Goal: Task Accomplishment & Management: Use online tool/utility

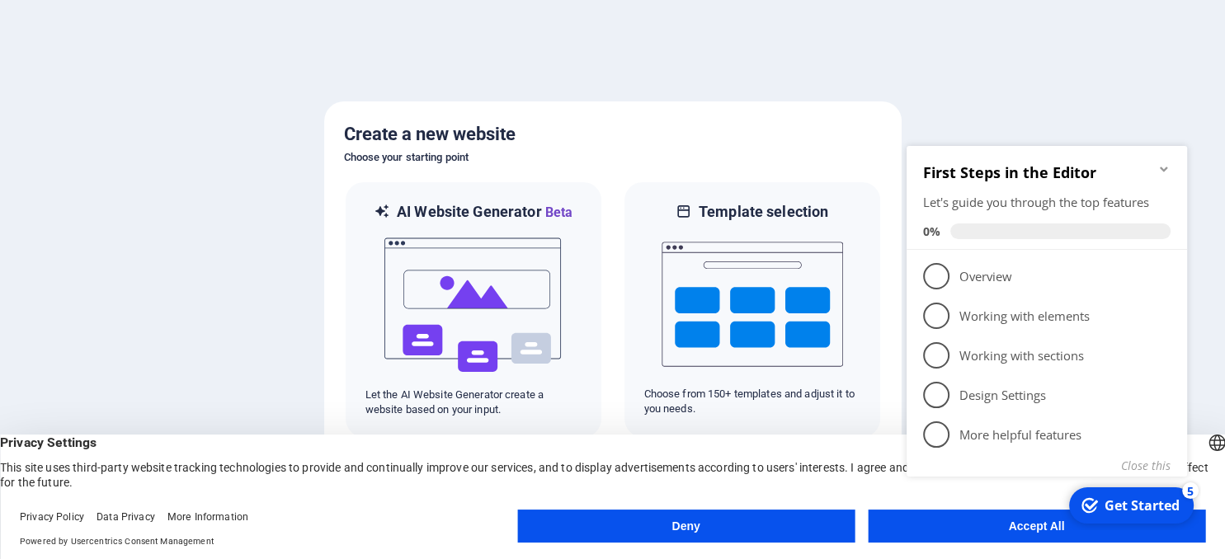
click div "checkmark Get Started 5 First Steps in the Editor Let's guide you through the t…"
click at [995, 535] on button "Accept All" at bounding box center [1036, 526] width 337 height 33
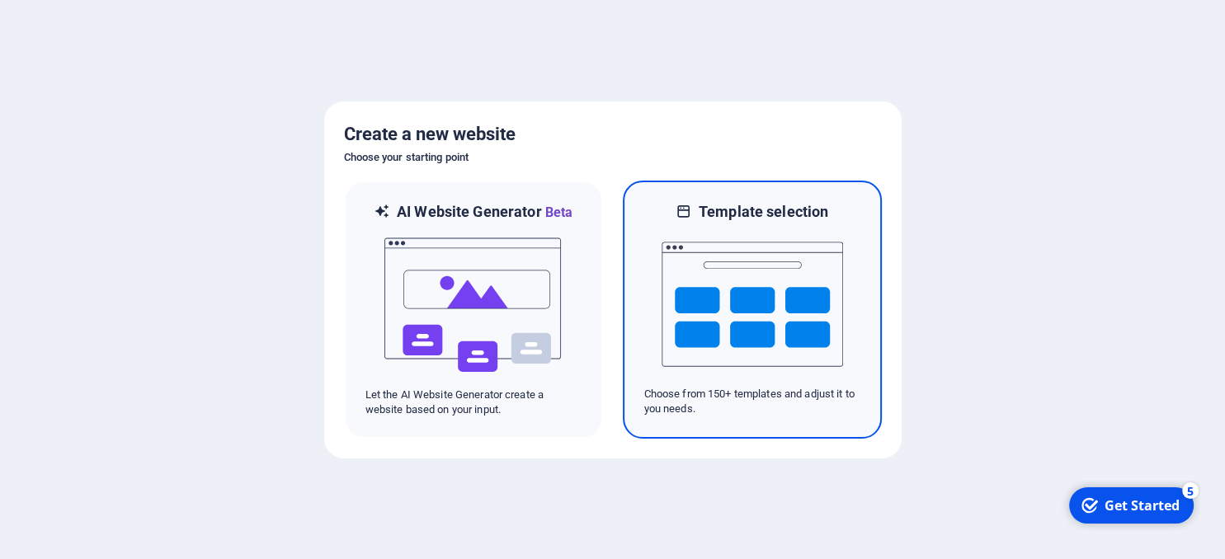
click at [748, 339] on img at bounding box center [753, 304] width 182 height 165
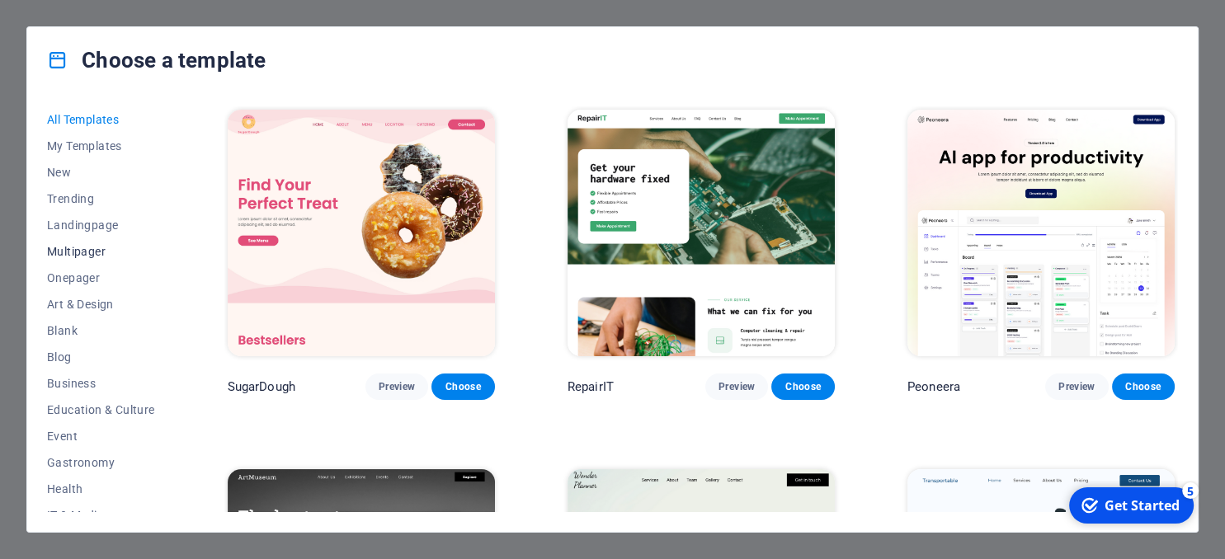
click at [80, 246] on span "Multipager" at bounding box center [101, 251] width 108 height 13
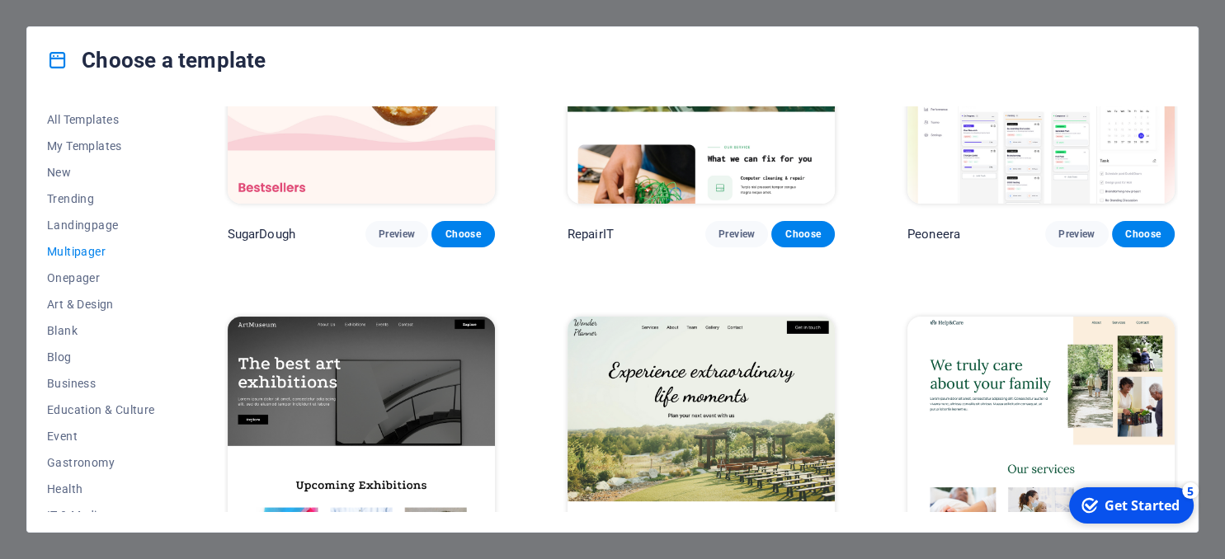
scroll to position [75, 0]
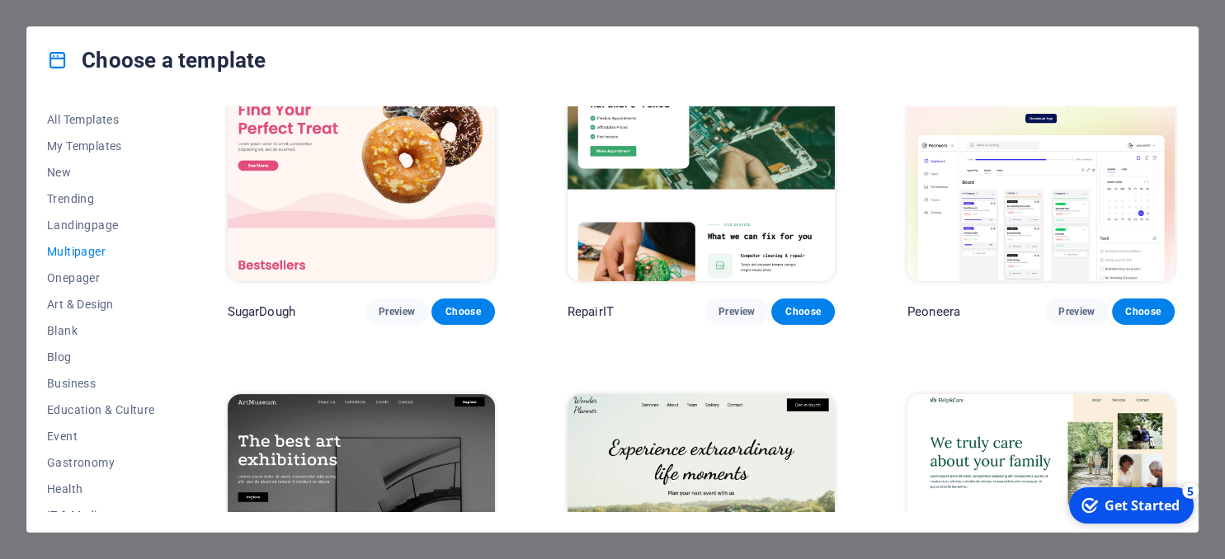
click at [101, 257] on span "Multipager" at bounding box center [101, 251] width 108 height 13
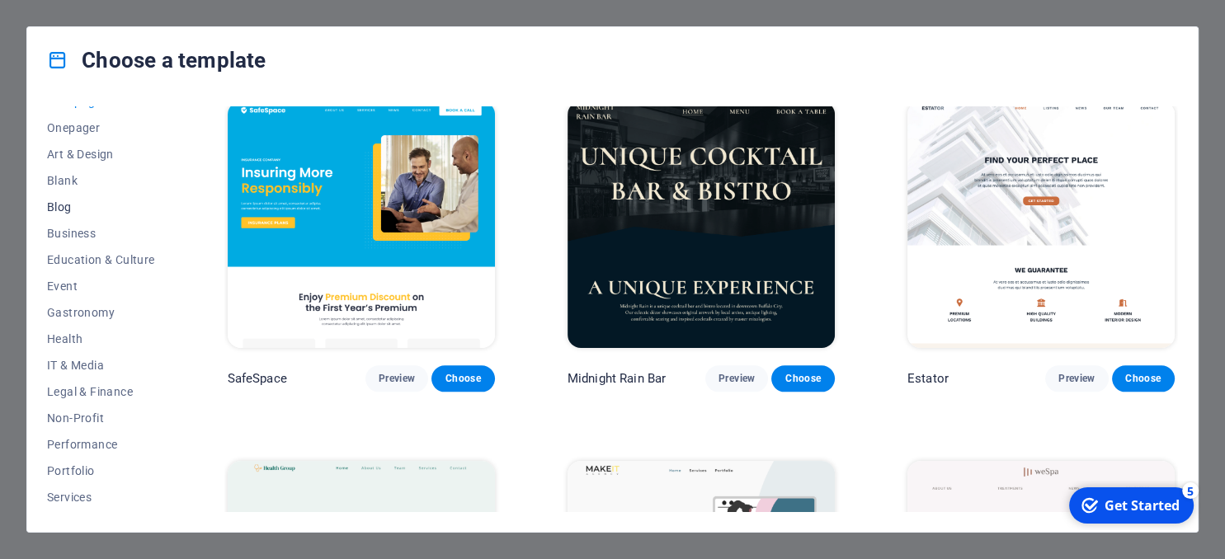
scroll to position [225, 0]
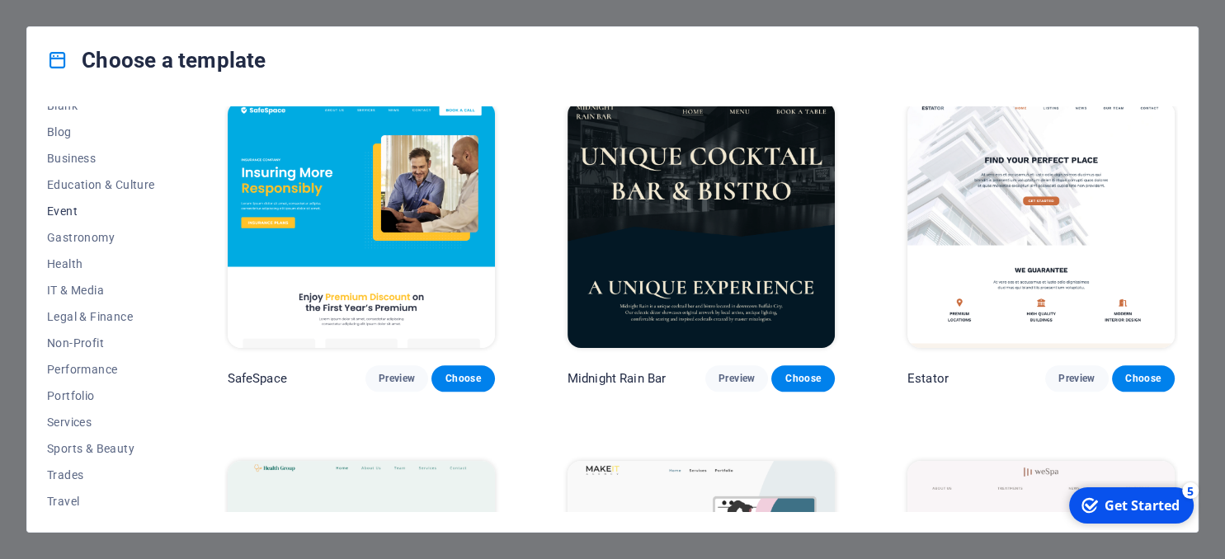
click at [73, 208] on span "Event" at bounding box center [101, 211] width 108 height 13
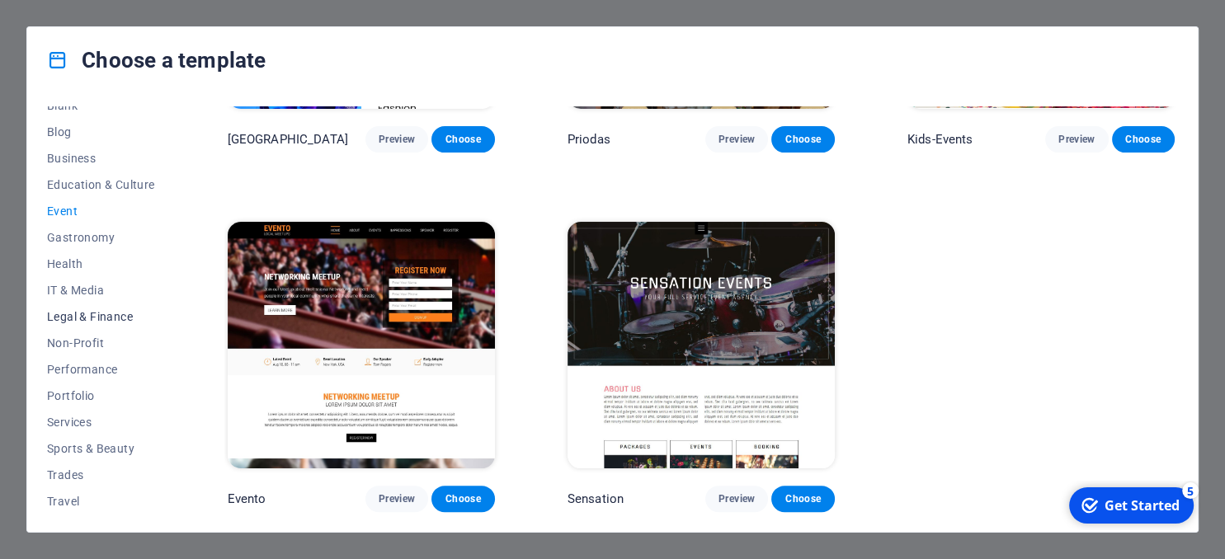
scroll to position [254, 0]
click at [76, 269] on button "IT & Media" at bounding box center [101, 261] width 108 height 26
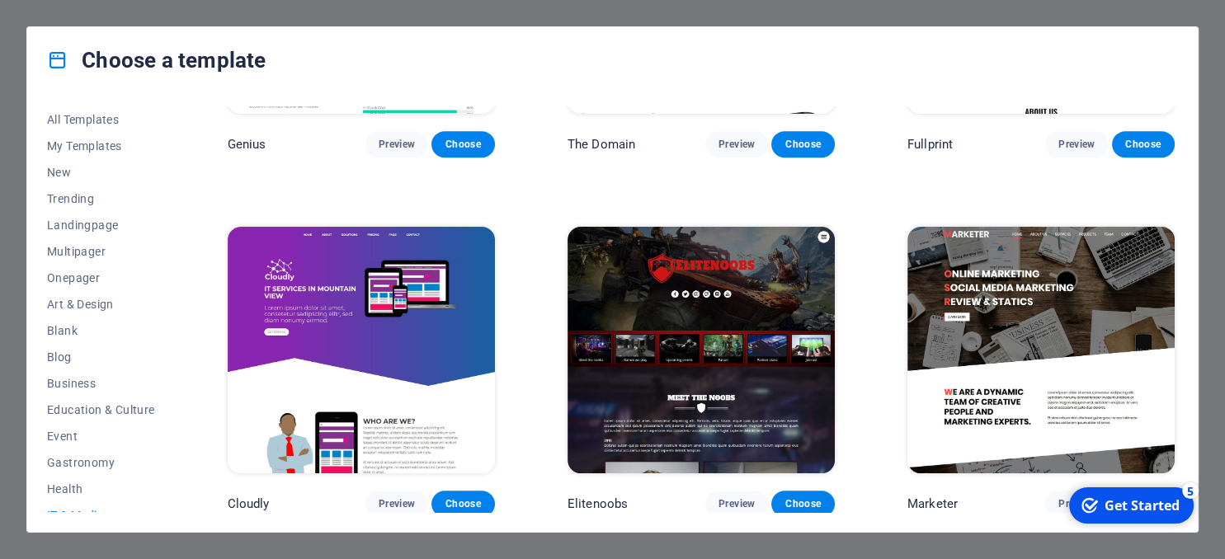
scroll to position [967, 0]
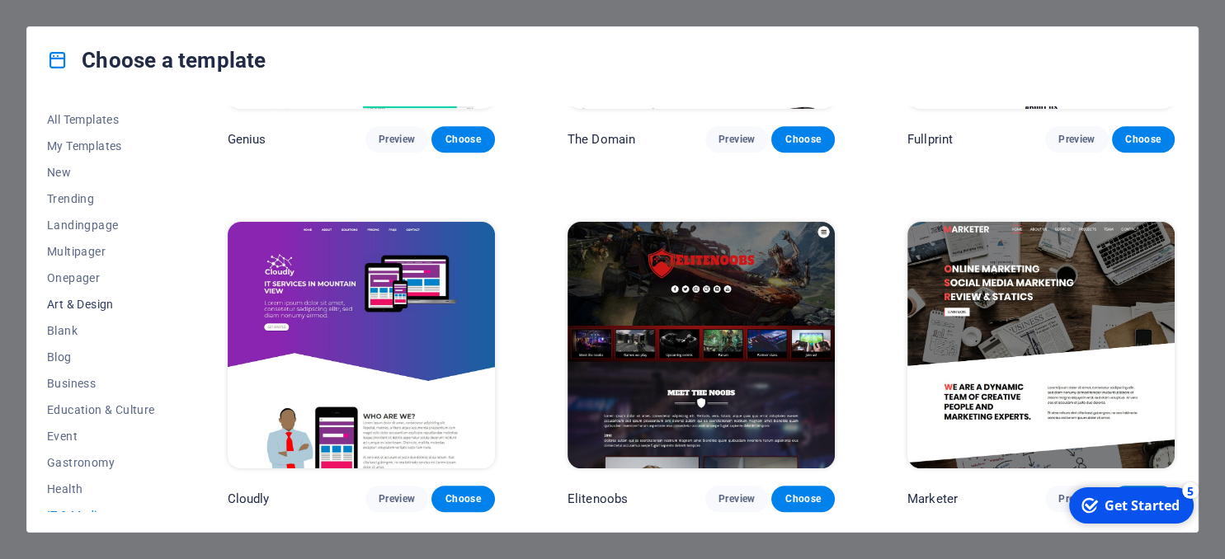
click at [99, 308] on span "Art & Design" at bounding box center [101, 304] width 108 height 13
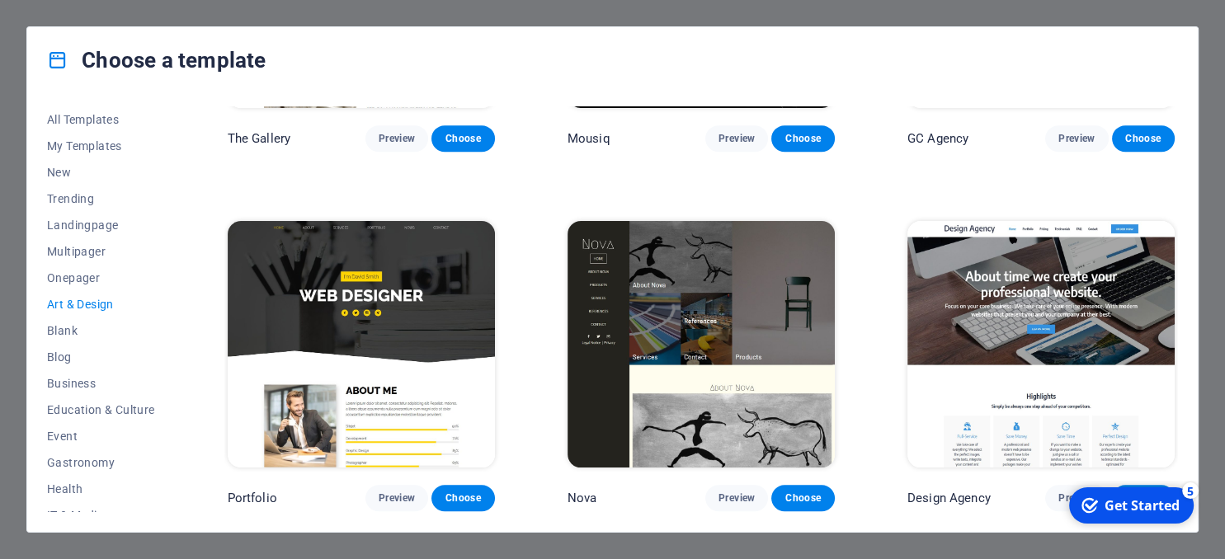
scroll to position [968, 0]
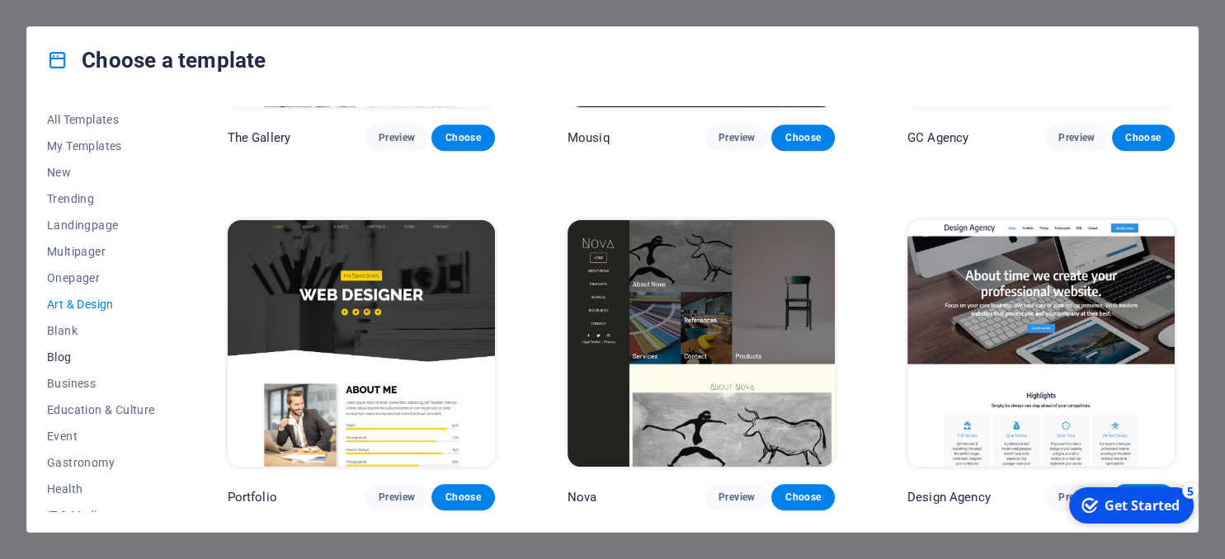
click at [64, 356] on span "Blog" at bounding box center [101, 357] width 108 height 13
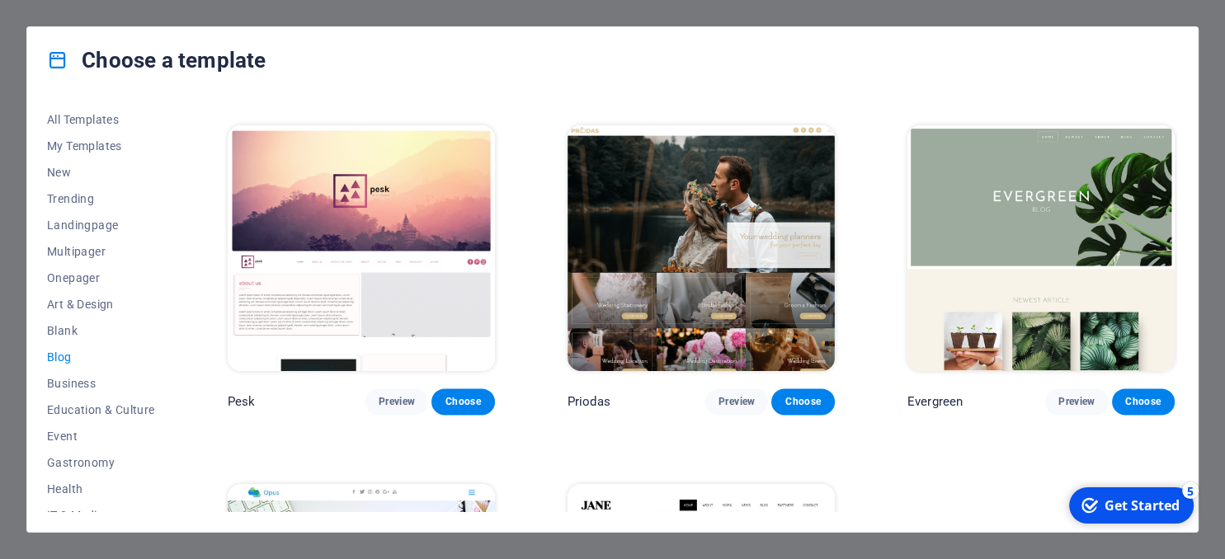
scroll to position [2106, 0]
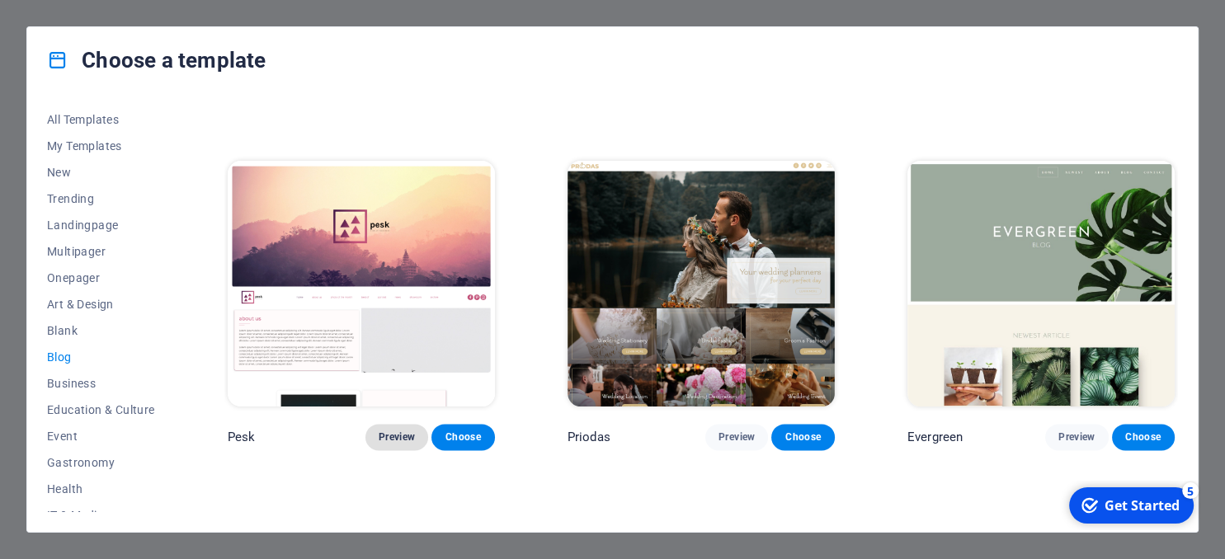
click at [395, 444] on span "Preview" at bounding box center [397, 437] width 36 height 13
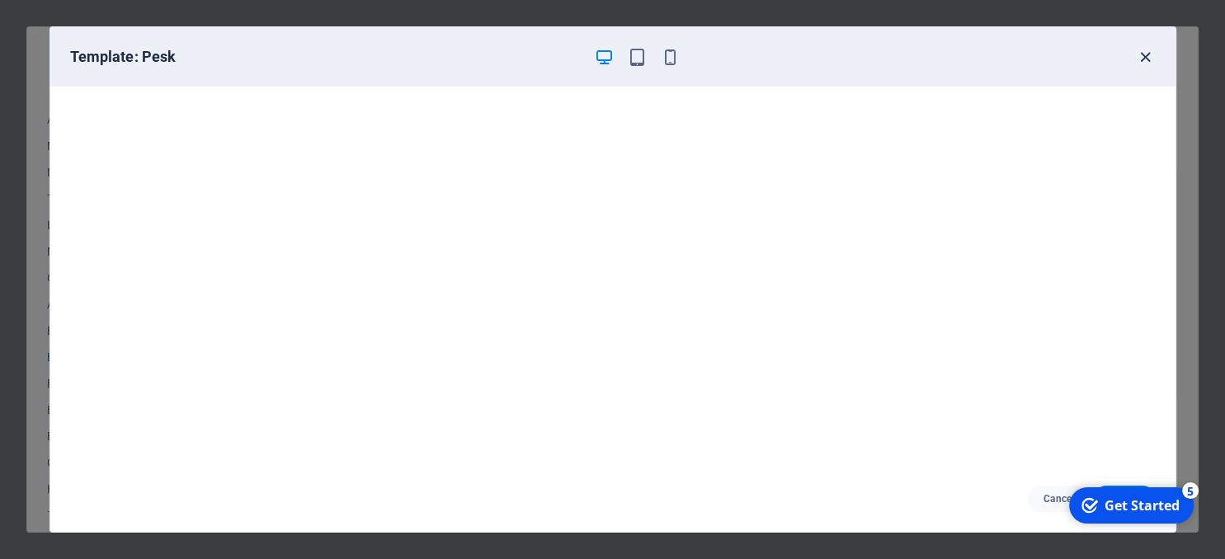
click at [1150, 54] on icon "button" at bounding box center [1145, 57] width 19 height 19
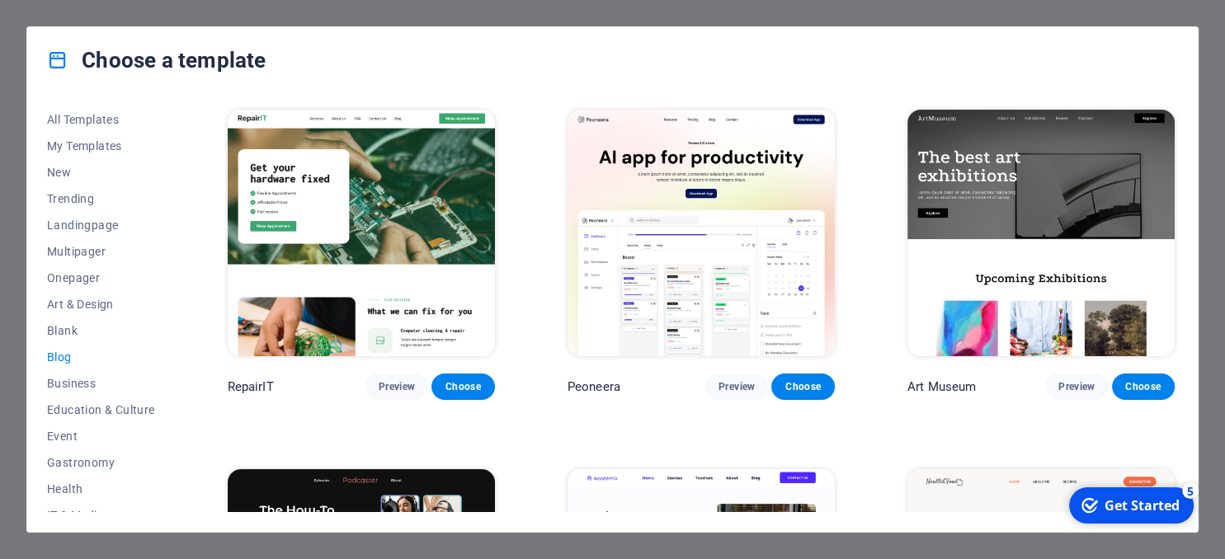
scroll to position [376, 0]
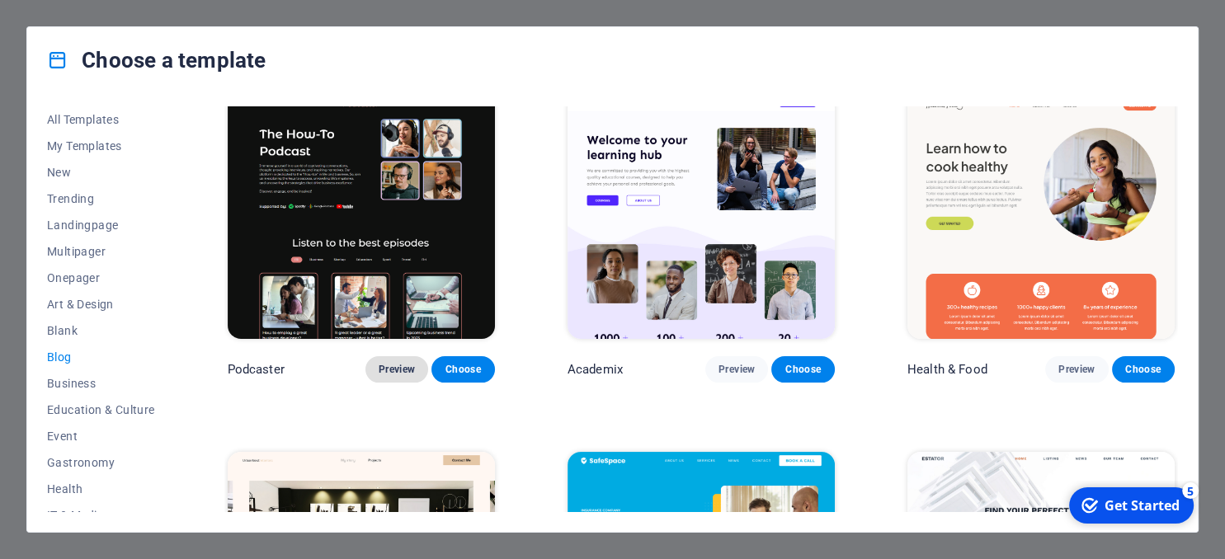
click at [398, 371] on span "Preview" at bounding box center [397, 369] width 36 height 13
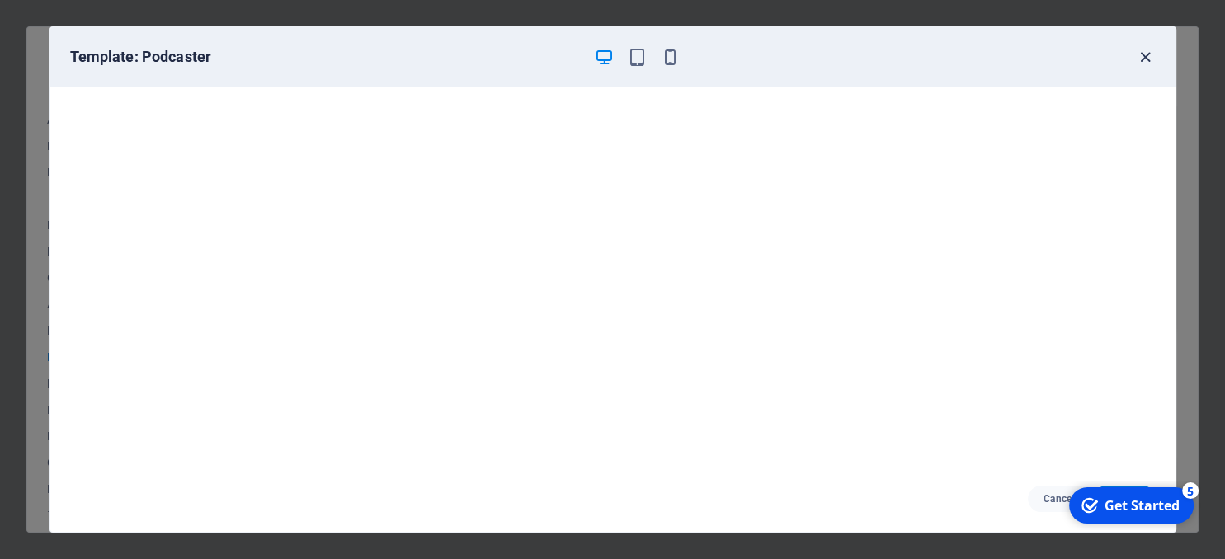
click at [1153, 54] on icon "button" at bounding box center [1145, 57] width 19 height 19
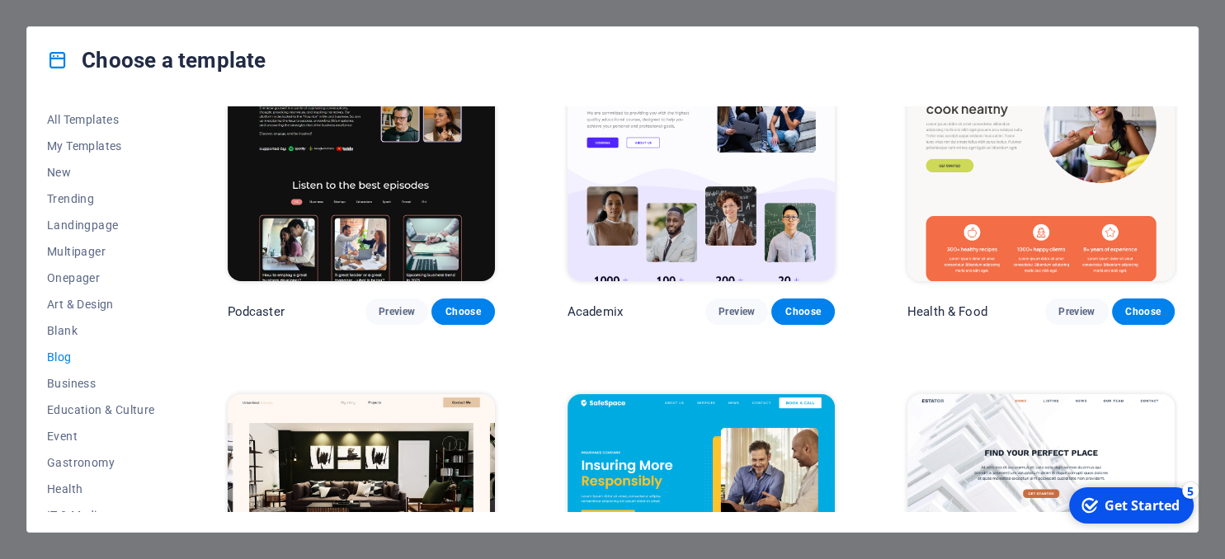
scroll to position [451, 0]
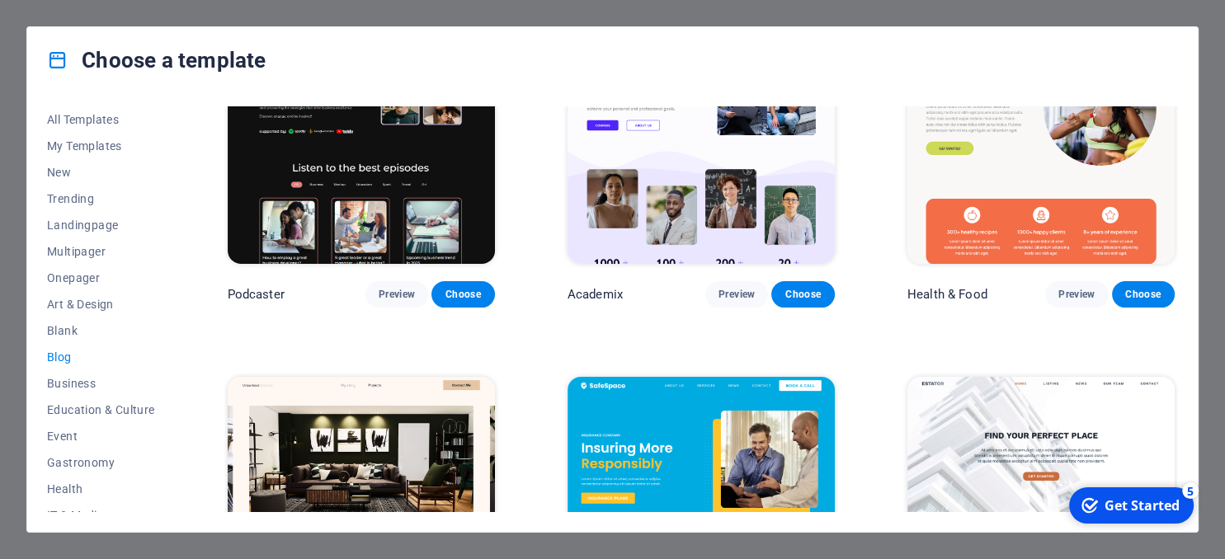
click at [441, 279] on div "Podcaster Preview Choose" at bounding box center [361, 162] width 274 height 294
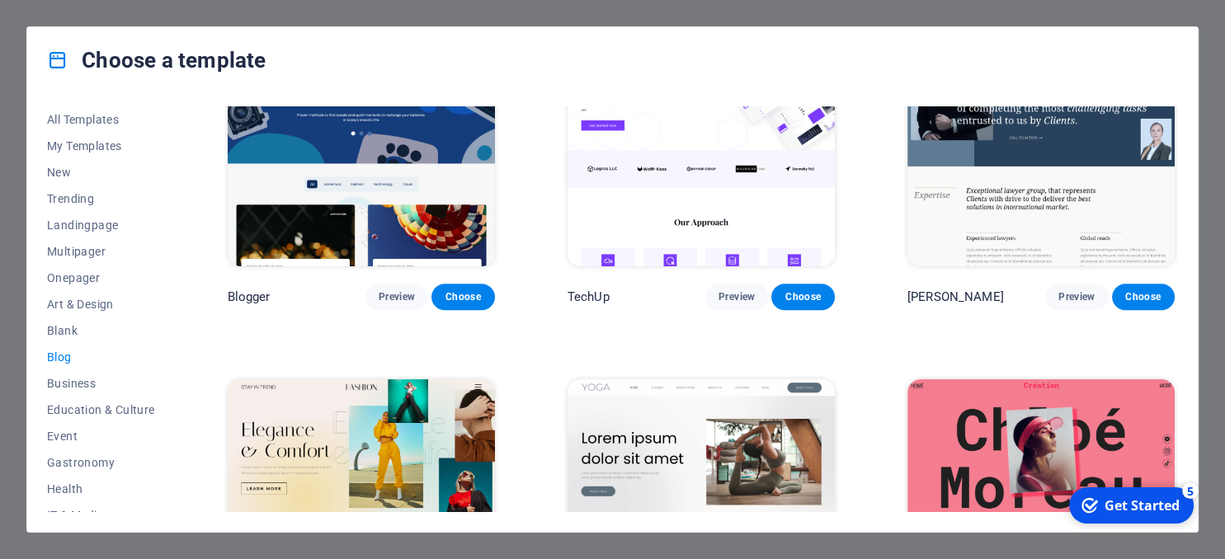
scroll to position [1505, 0]
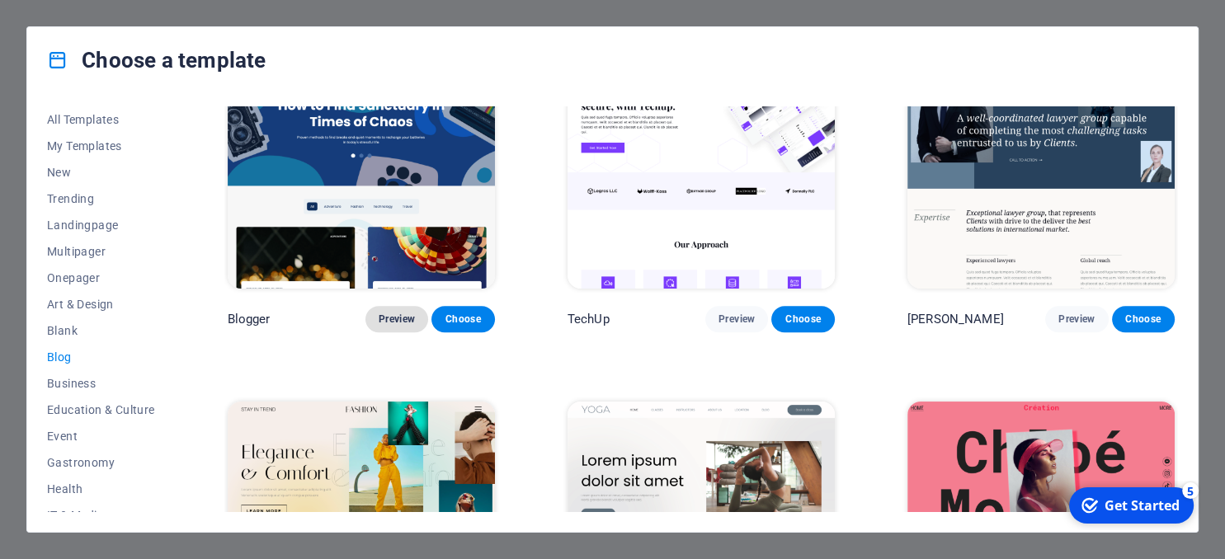
click at [394, 319] on span "Preview" at bounding box center [397, 319] width 36 height 13
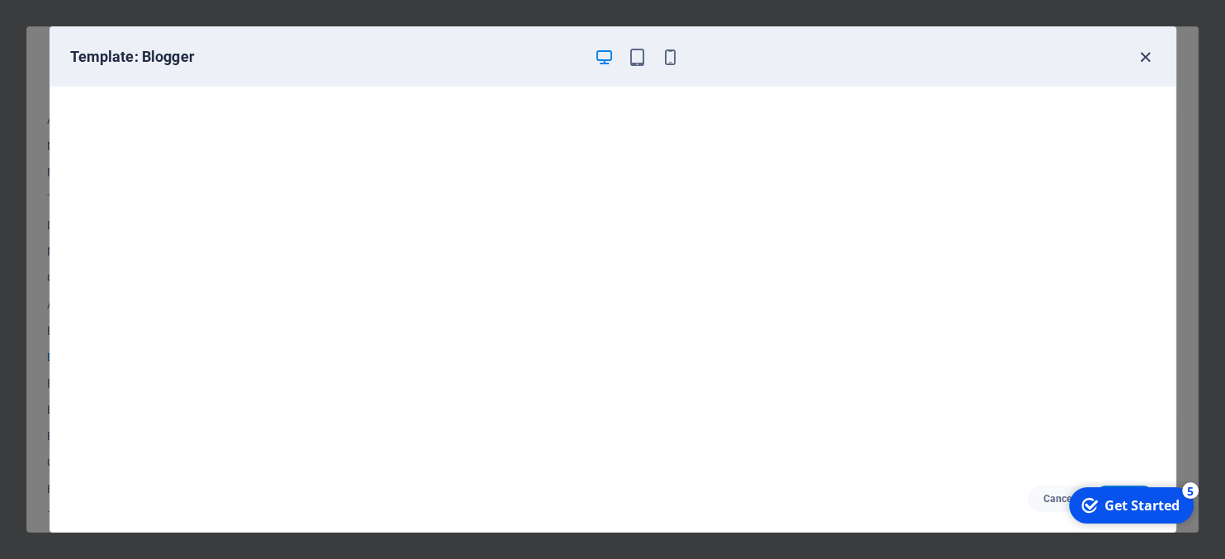
click at [1147, 59] on icon "button" at bounding box center [1145, 57] width 19 height 19
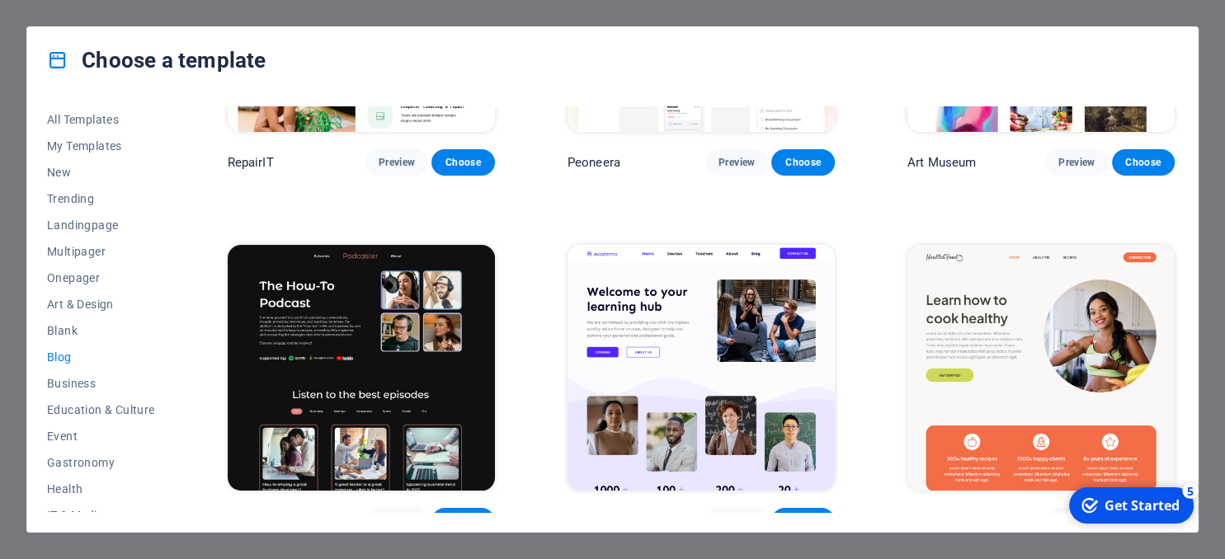
scroll to position [450, 0]
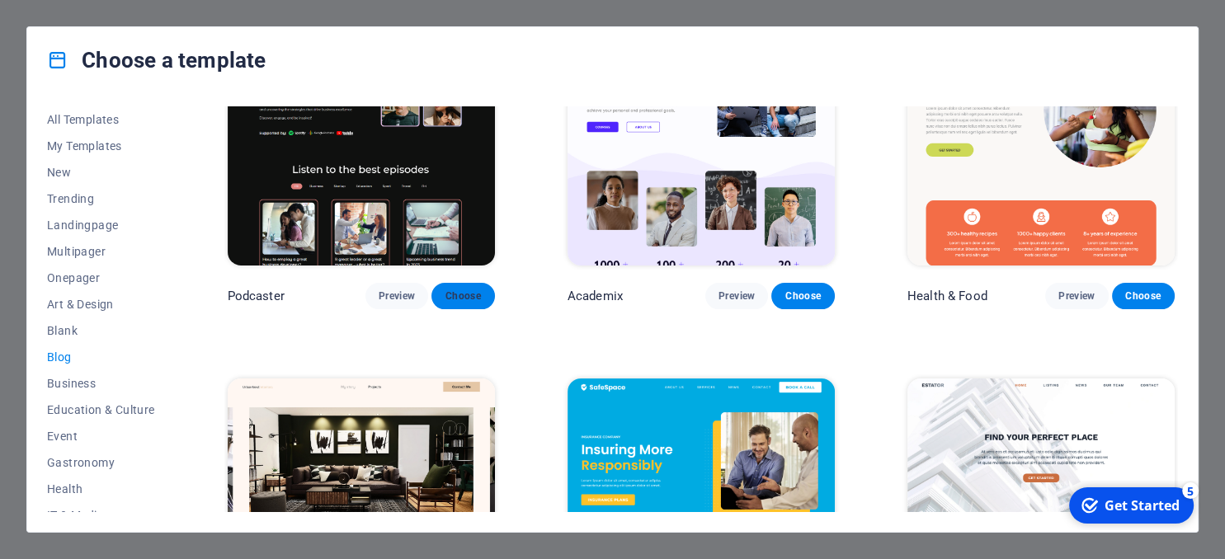
click at [463, 300] on span "Choose" at bounding box center [463, 296] width 36 height 13
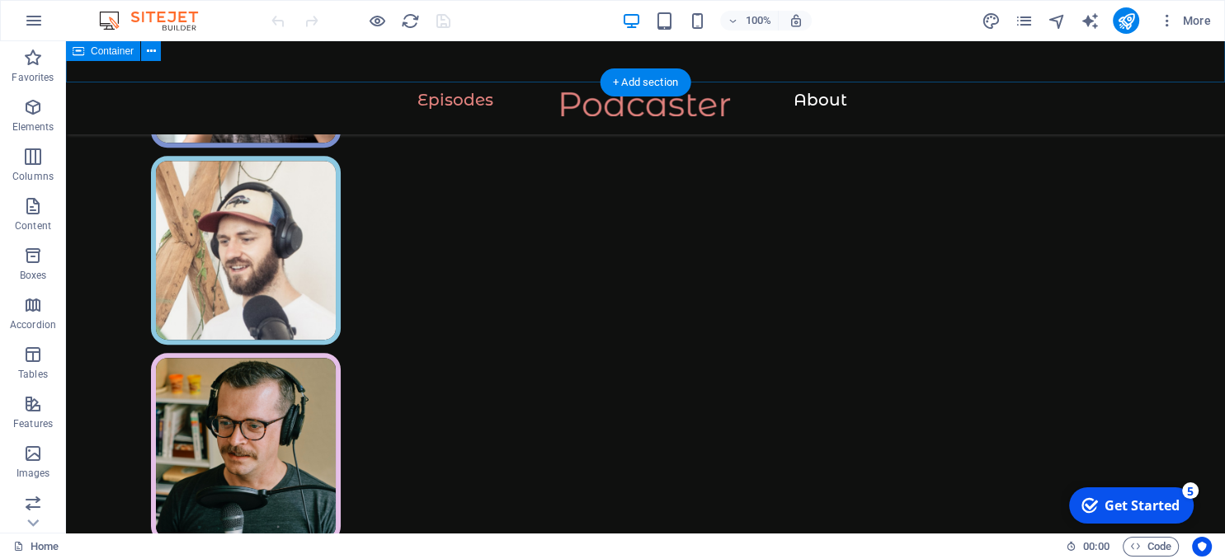
scroll to position [784, 0]
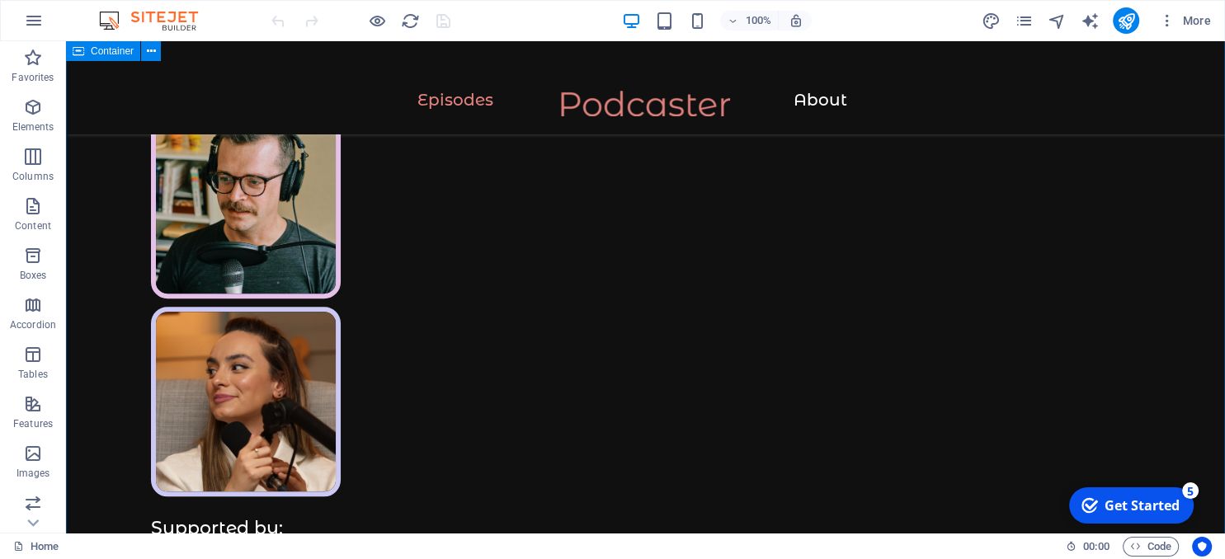
scroll to position [958, 0]
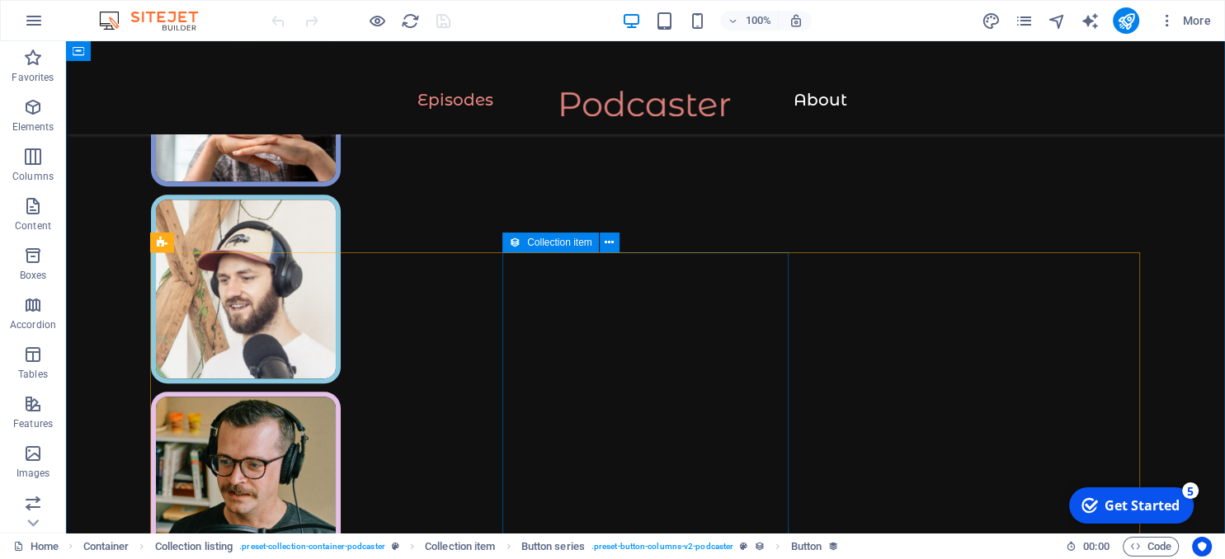
scroll to position [610, 0]
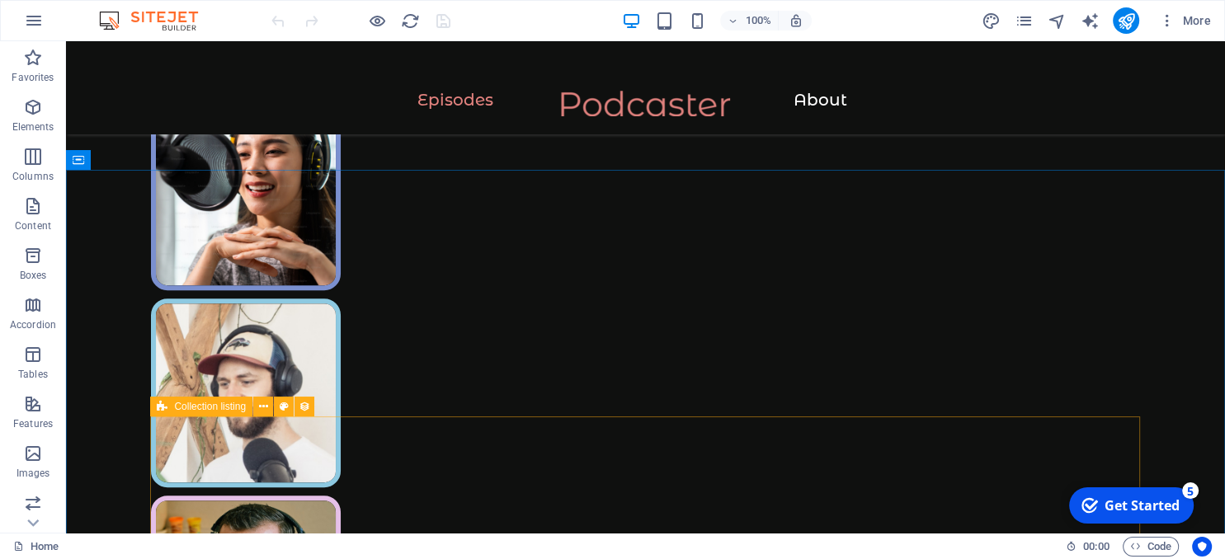
click at [189, 408] on span "Collection listing" at bounding box center [210, 407] width 72 height 10
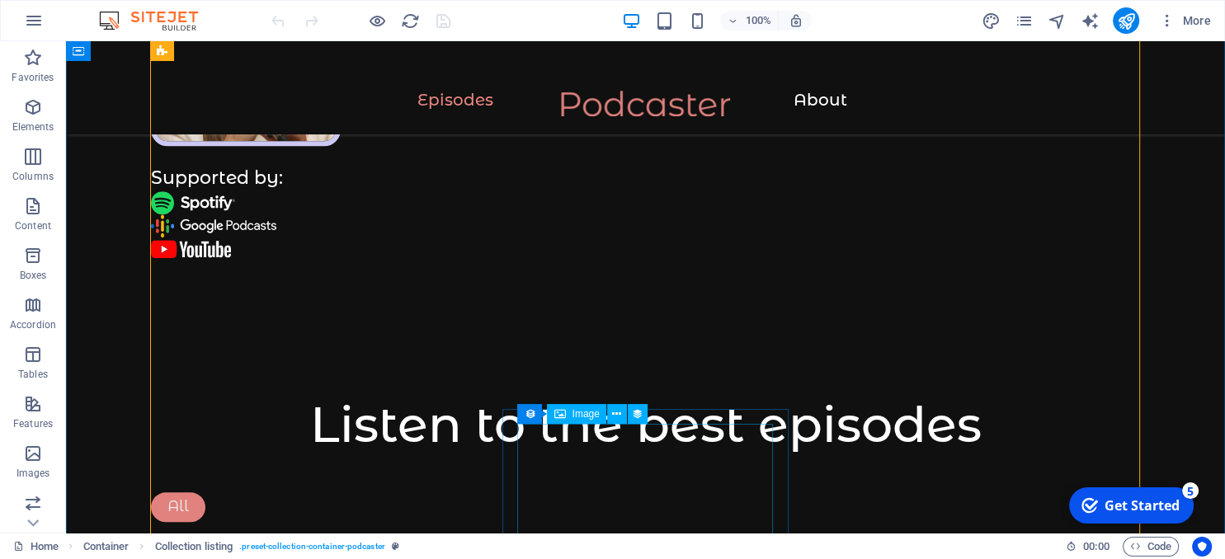
scroll to position [1481, 0]
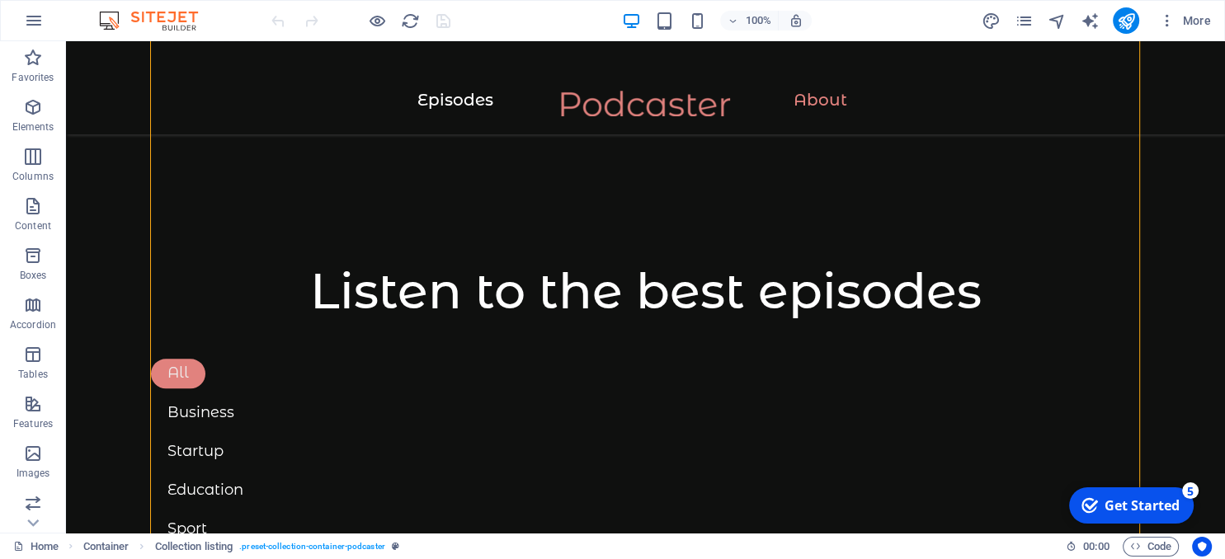
click at [1135, 513] on div "Get Started" at bounding box center [1142, 506] width 75 height 18
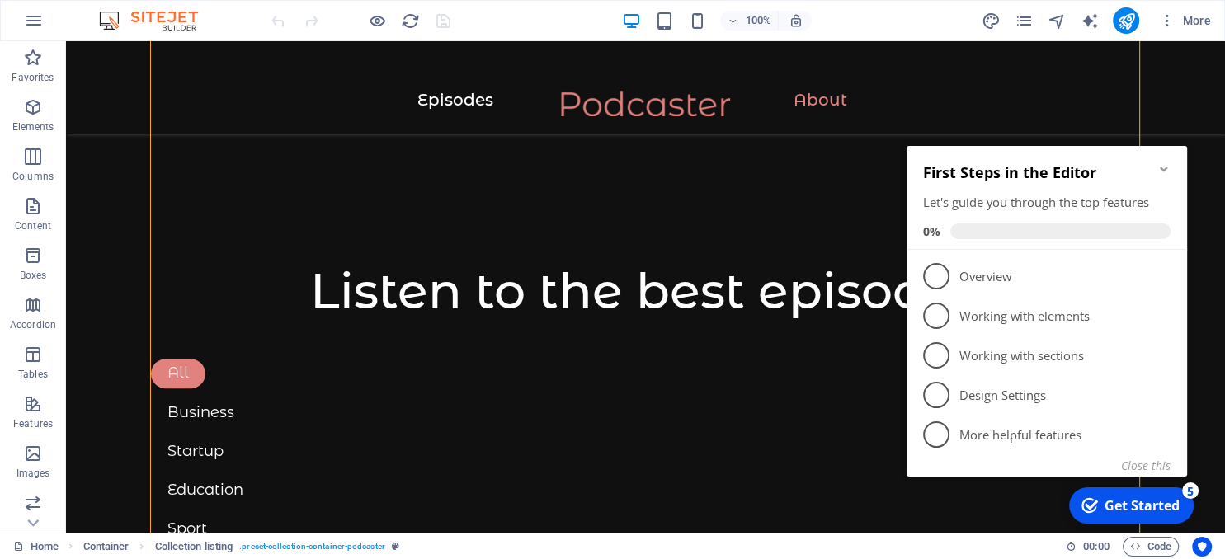
click at [1165, 167] on icon "Minimize checklist" at bounding box center [1164, 169] width 13 height 13
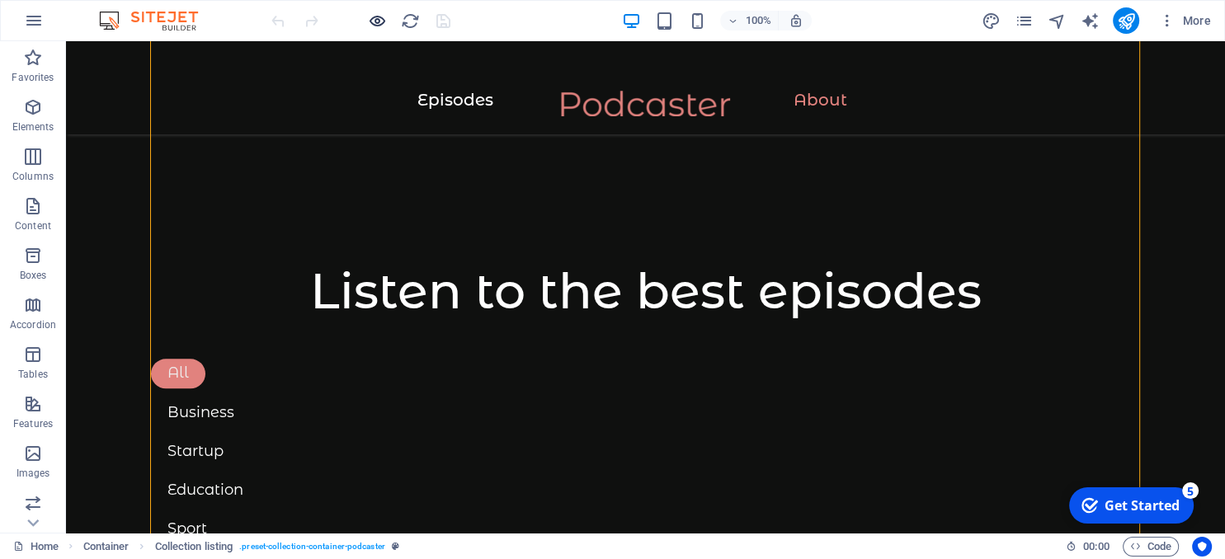
drag, startPoint x: 375, startPoint y: 18, endPoint x: 446, endPoint y: -10, distance: 76.3
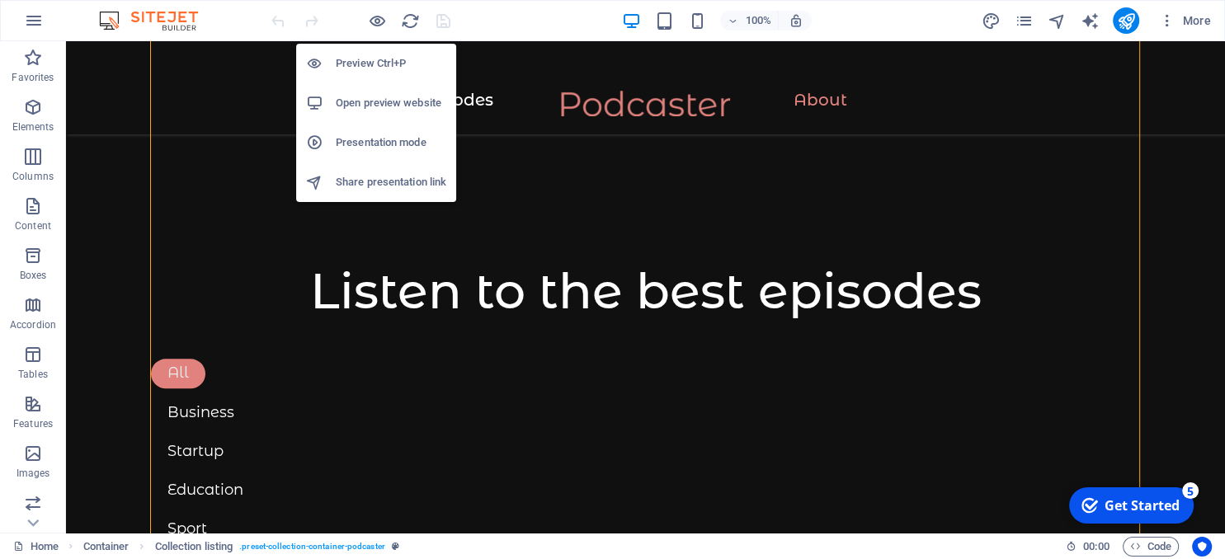
click at [373, 96] on h6 "Open preview website" at bounding box center [391, 103] width 111 height 20
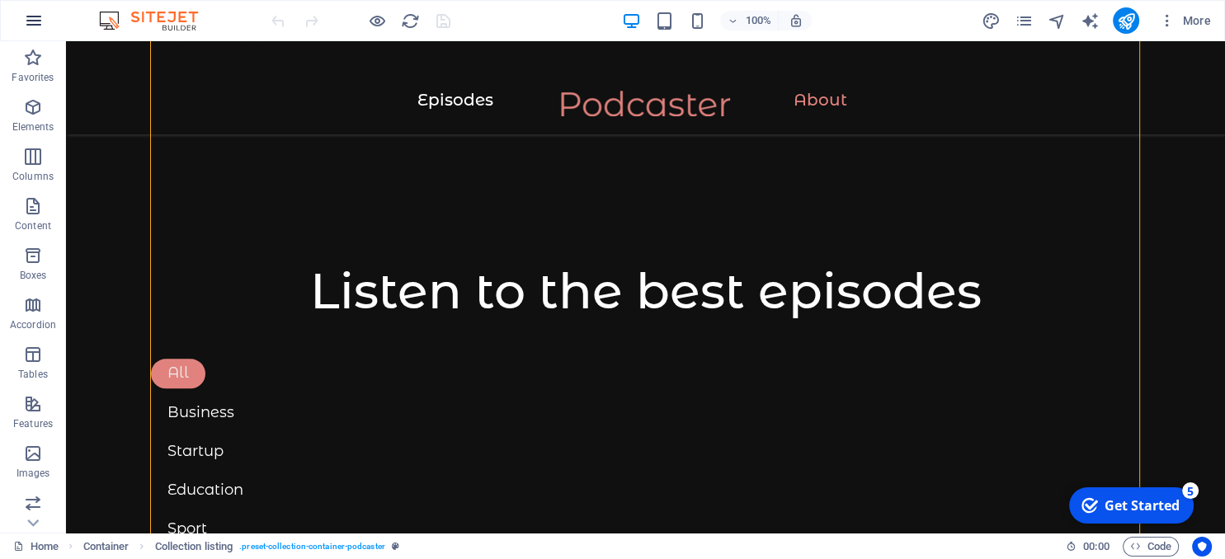
click at [26, 21] on icon "button" at bounding box center [34, 21] width 20 height 20
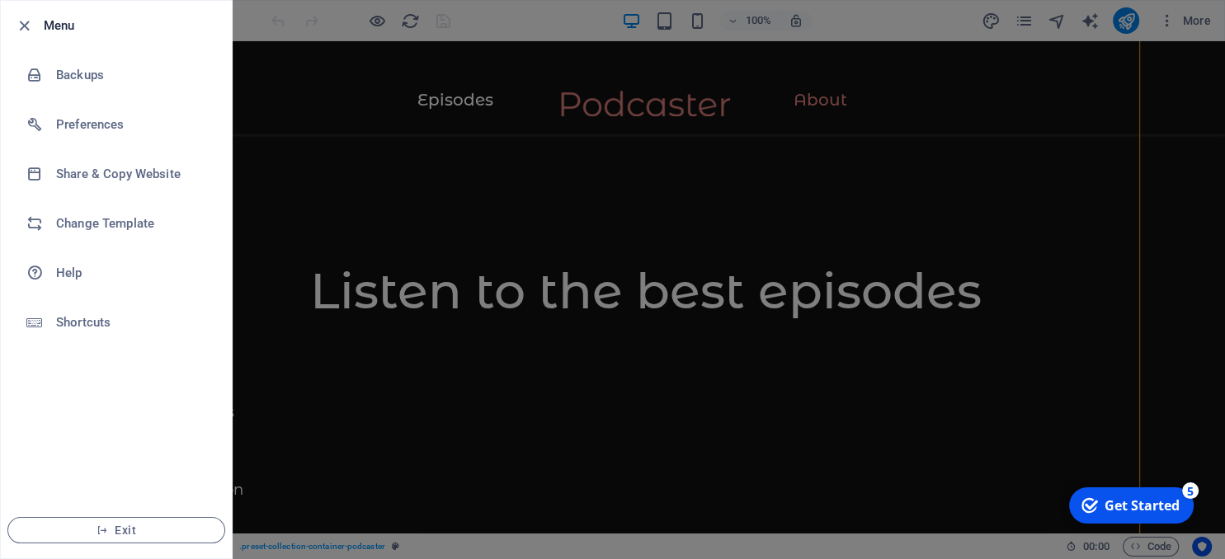
click at [467, 66] on div at bounding box center [612, 279] width 1225 height 559
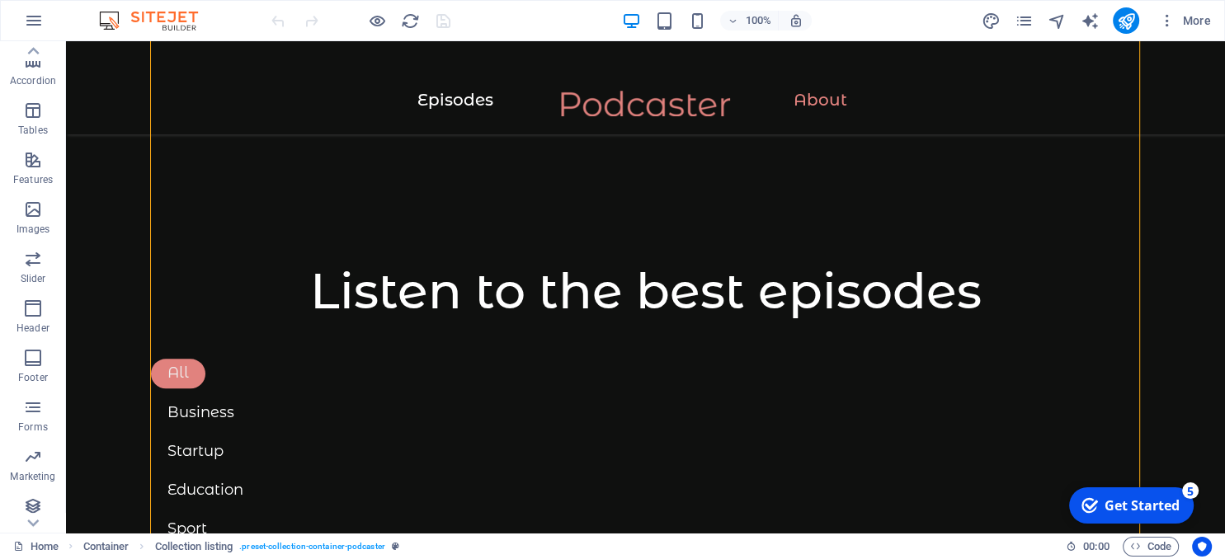
scroll to position [251, 0]
click at [35, 311] on icon "button" at bounding box center [33, 302] width 20 height 20
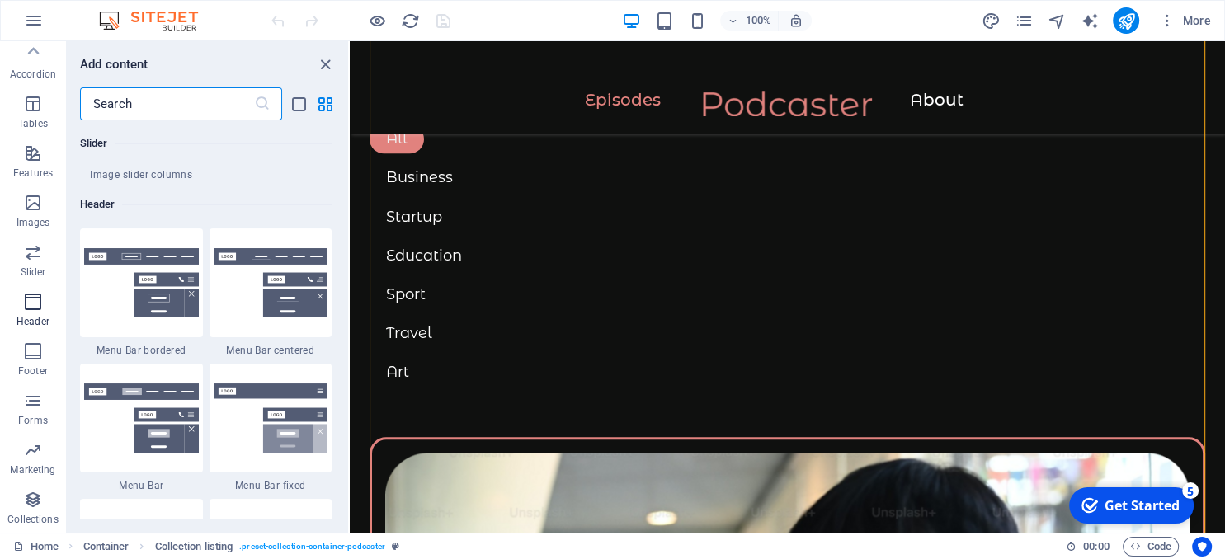
scroll to position [9936, 0]
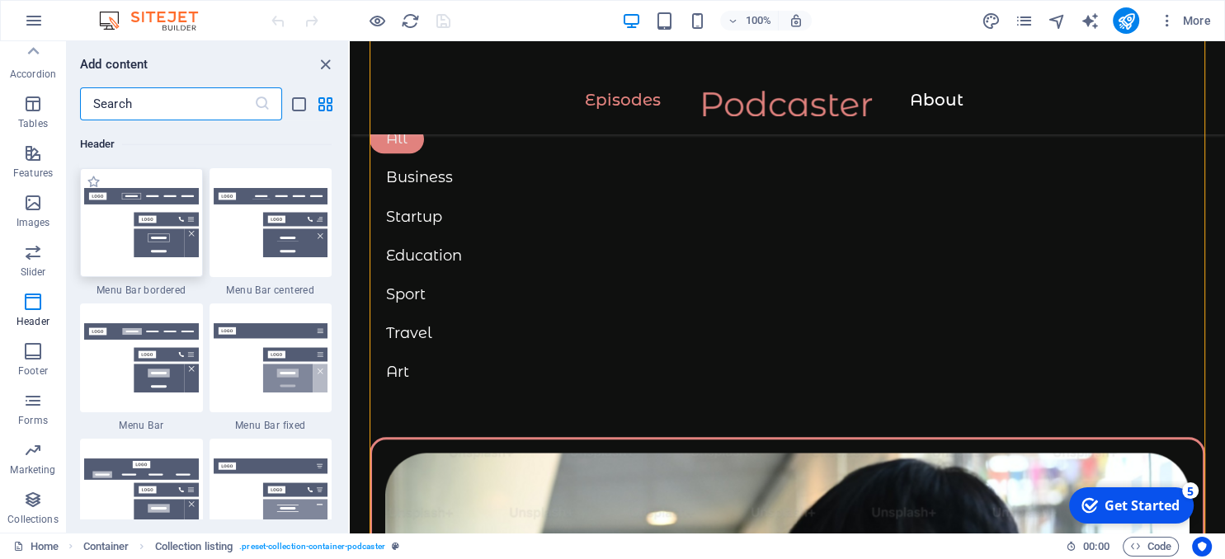
click at [163, 242] on img at bounding box center [141, 222] width 115 height 69
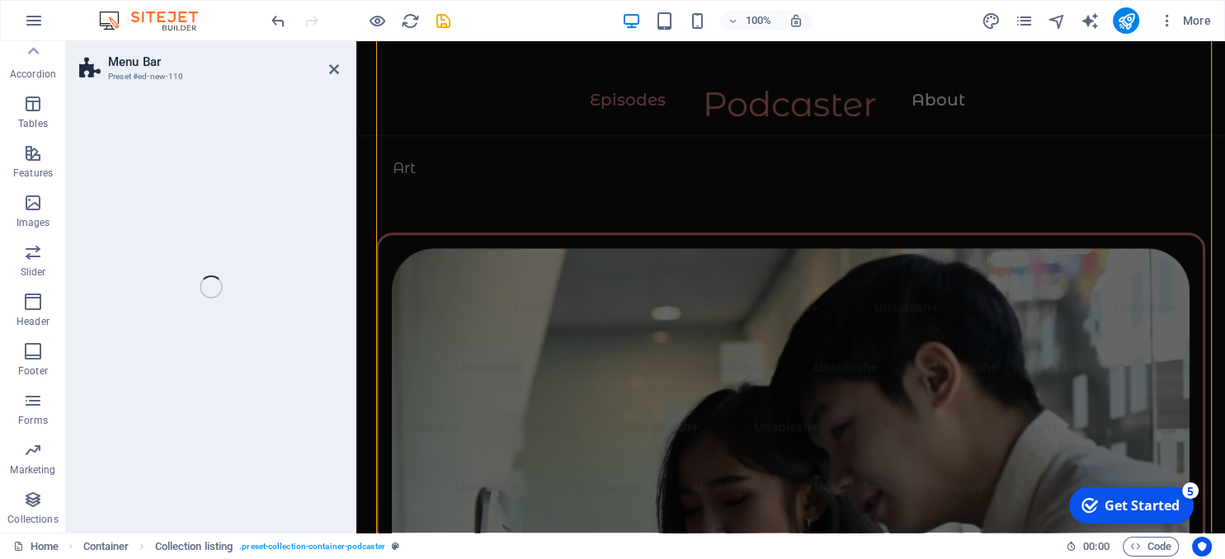
scroll to position [2821, 0]
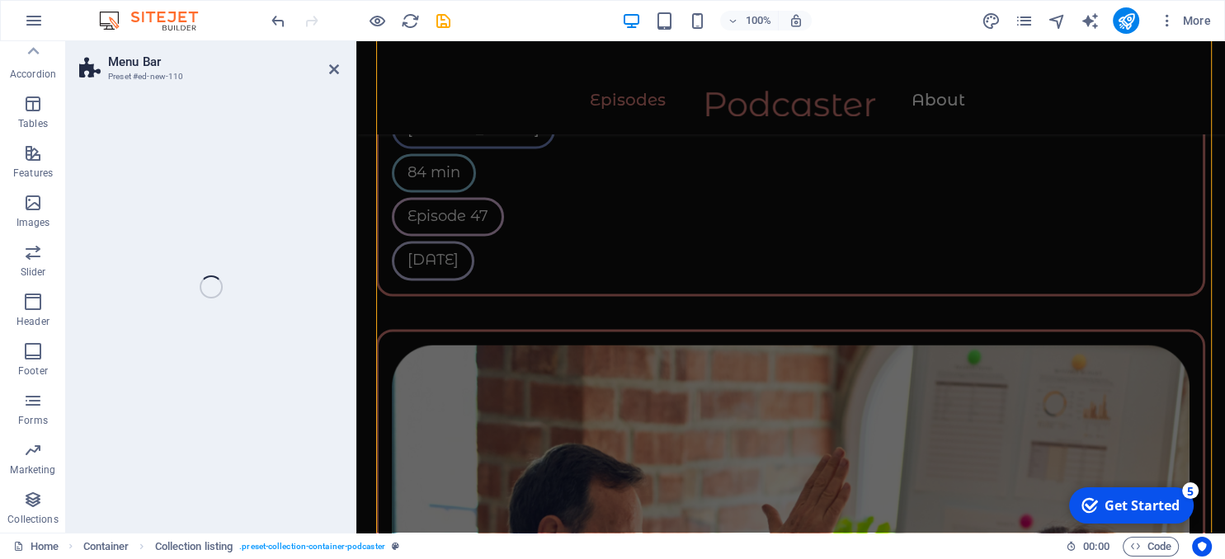
select select "rem"
select select "preset-menu-v2-border"
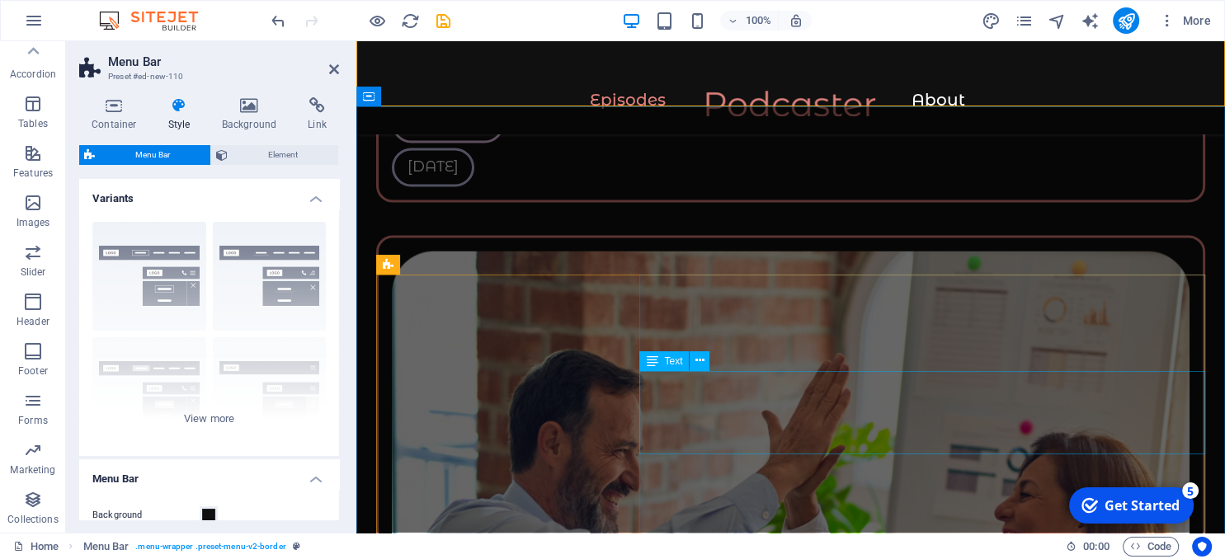
scroll to position [3344, 0]
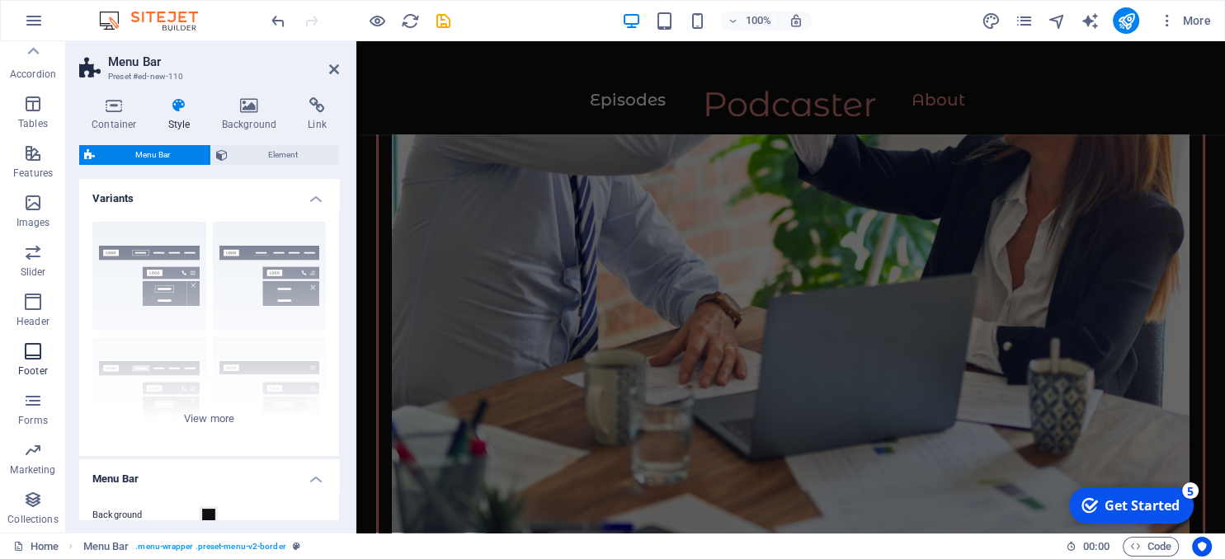
click at [22, 352] on span "Footer" at bounding box center [33, 362] width 66 height 40
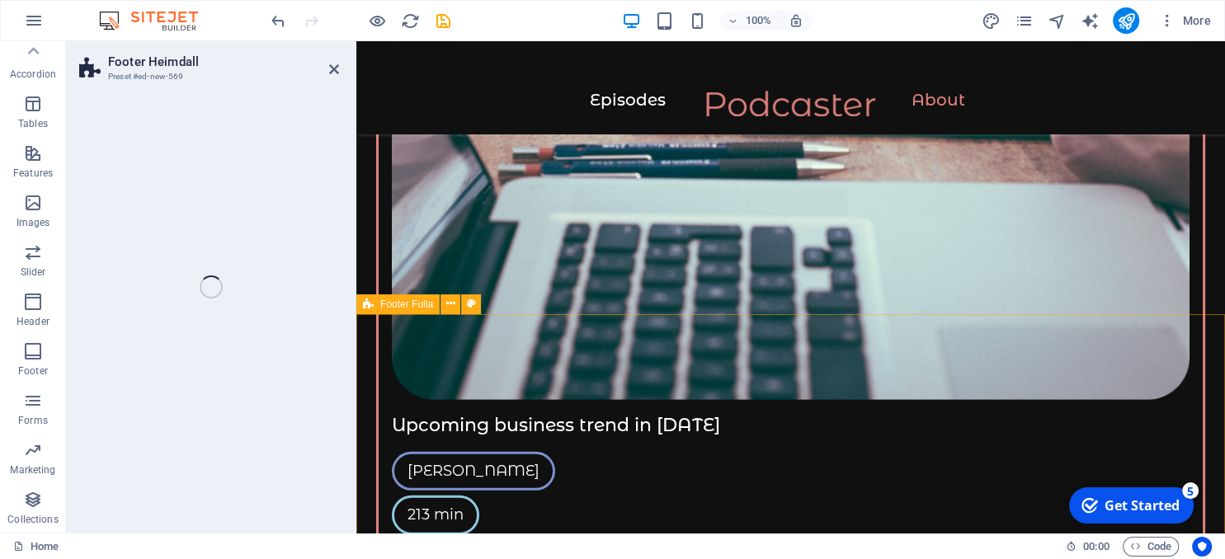
scroll to position [251, 0]
select select "rem"
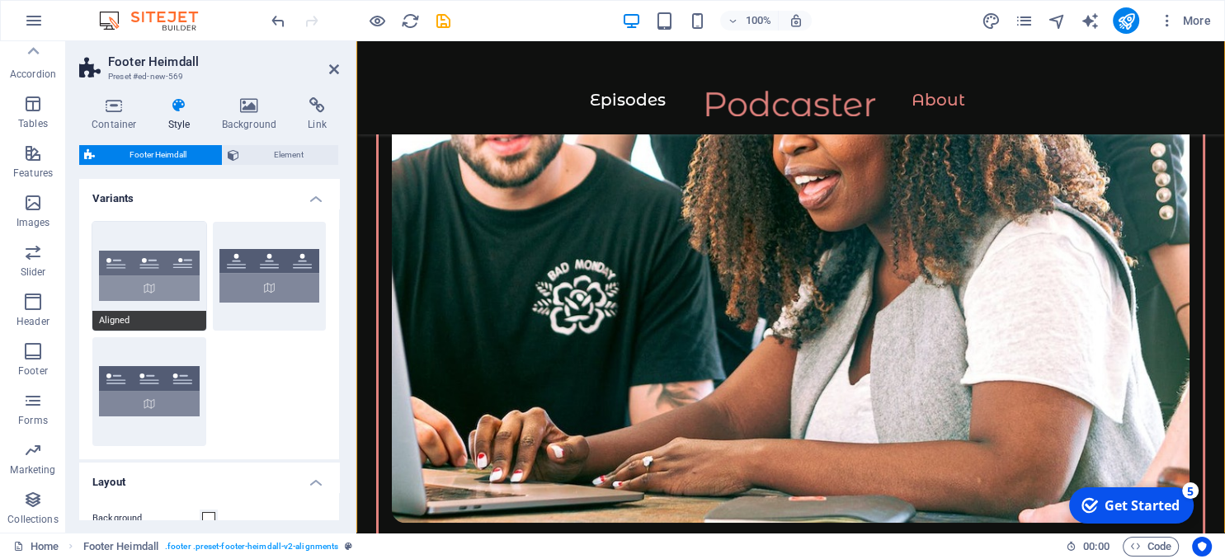
scroll to position [5326, 0]
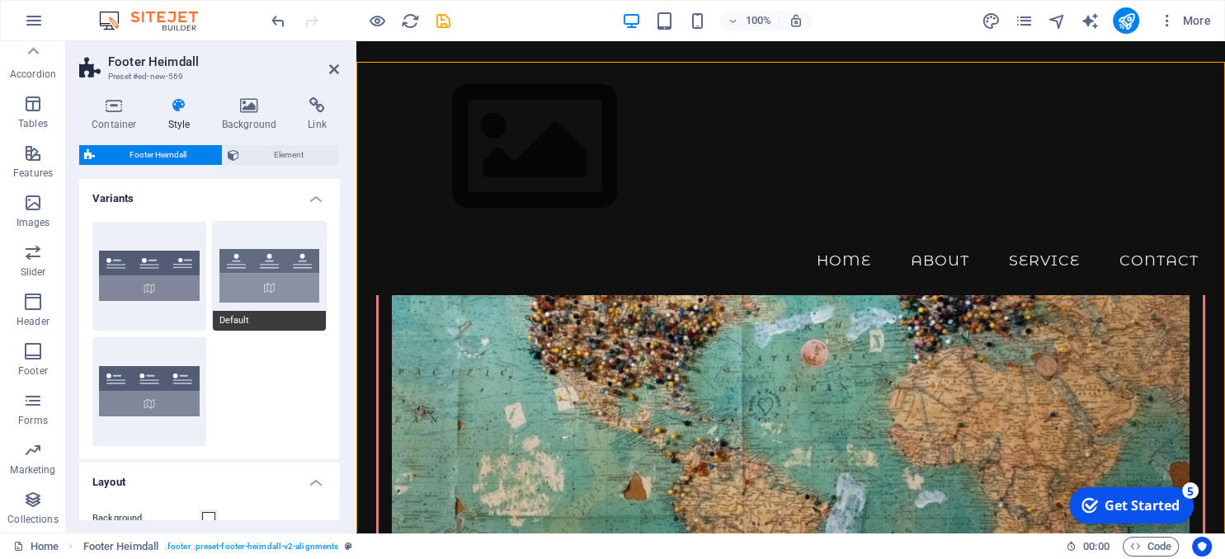
click at [262, 281] on button "Default" at bounding box center [270, 276] width 114 height 109
type input "2"
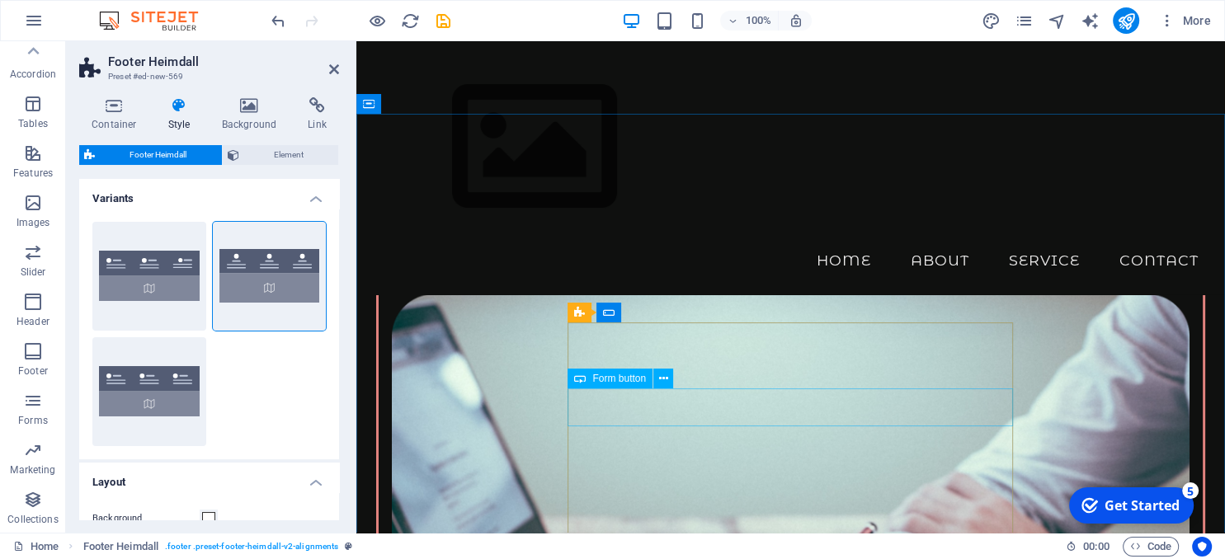
scroll to position [3931, 0]
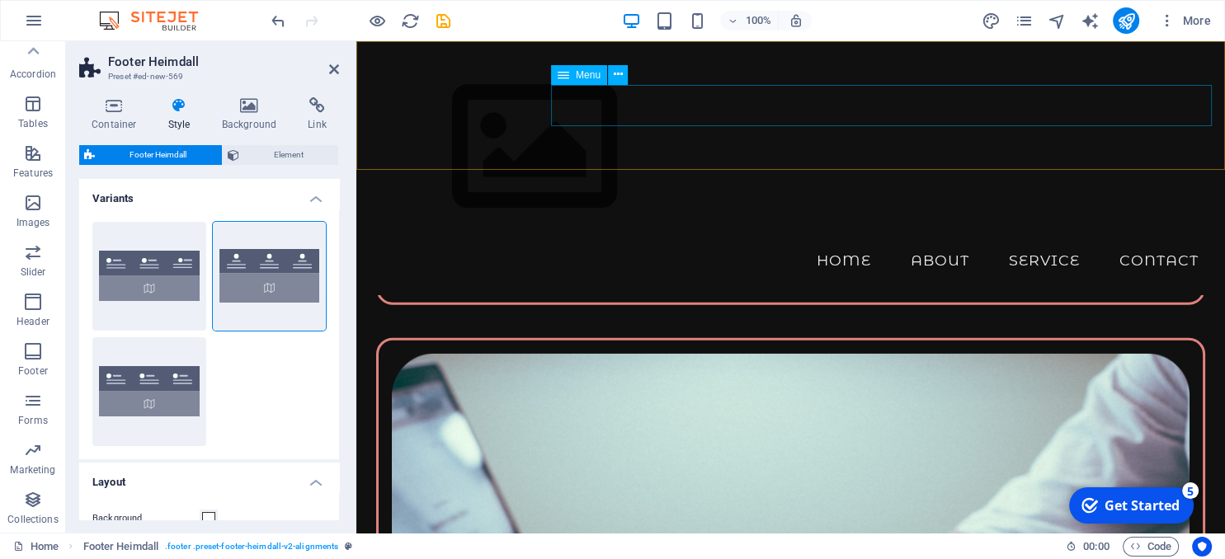
click at [946, 240] on nav "Home About Service Contact" at bounding box center [791, 260] width 843 height 41
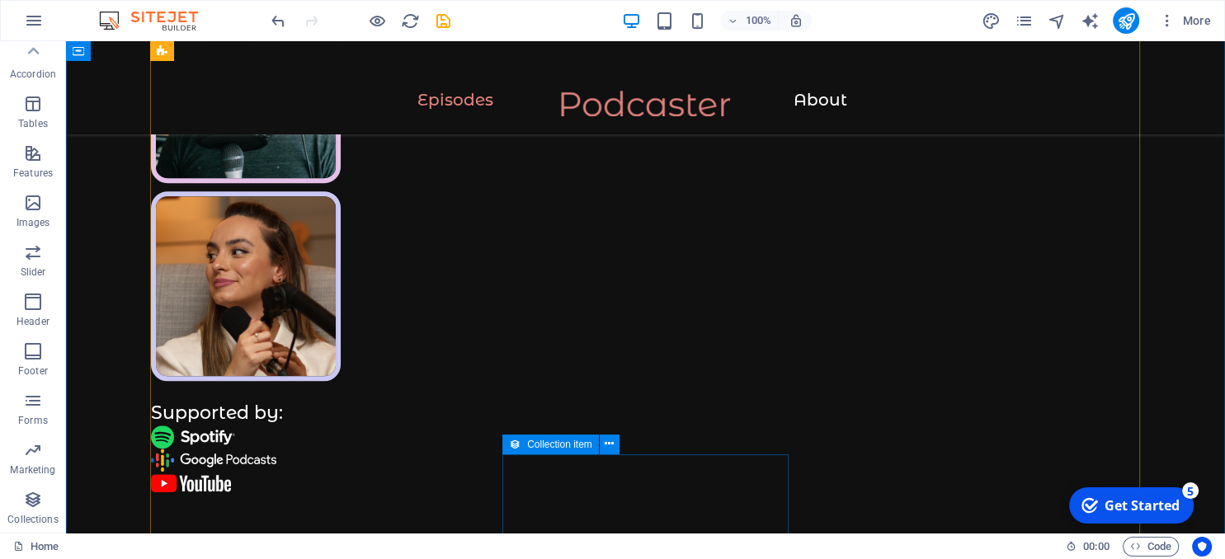
scroll to position [1079, 0]
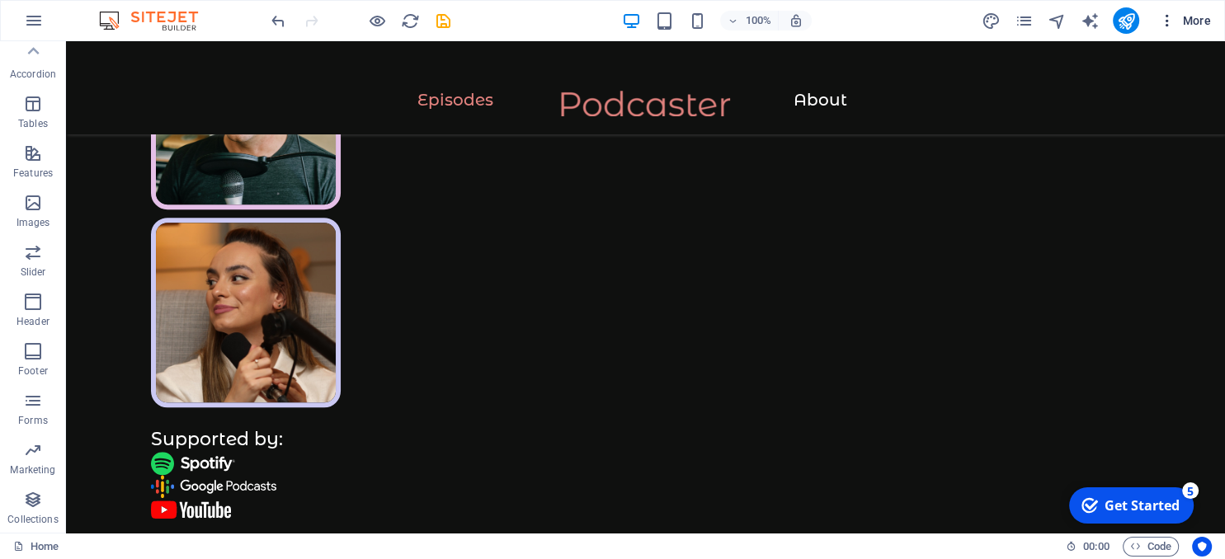
click at [1208, 26] on span "More" at bounding box center [1185, 20] width 52 height 17
